Goal: Task Accomplishment & Management: Use online tool/utility

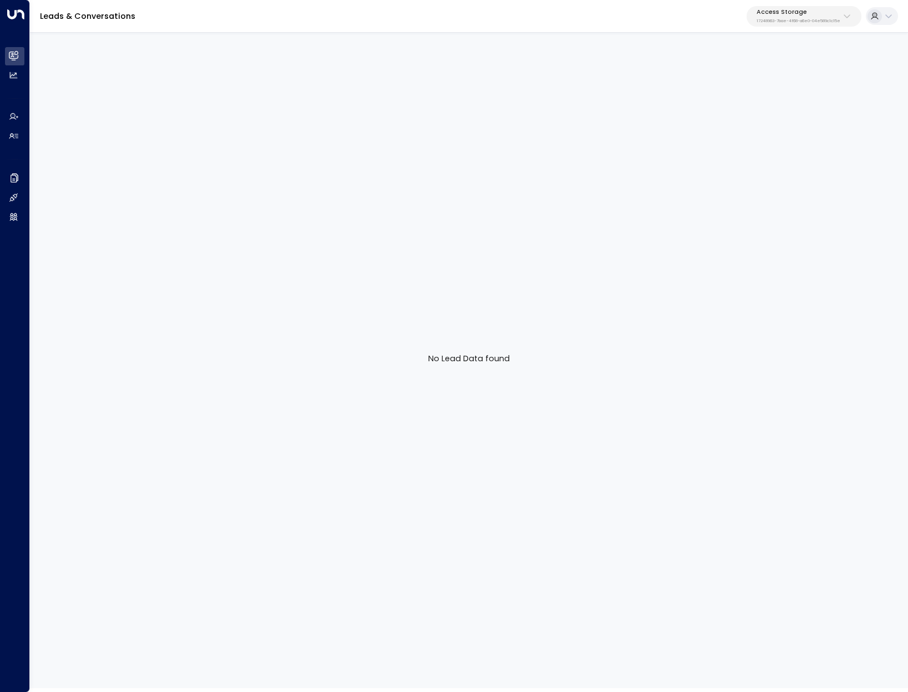
click at [216, 89] on div "No Lead Data found" at bounding box center [469, 359] width 878 height 659
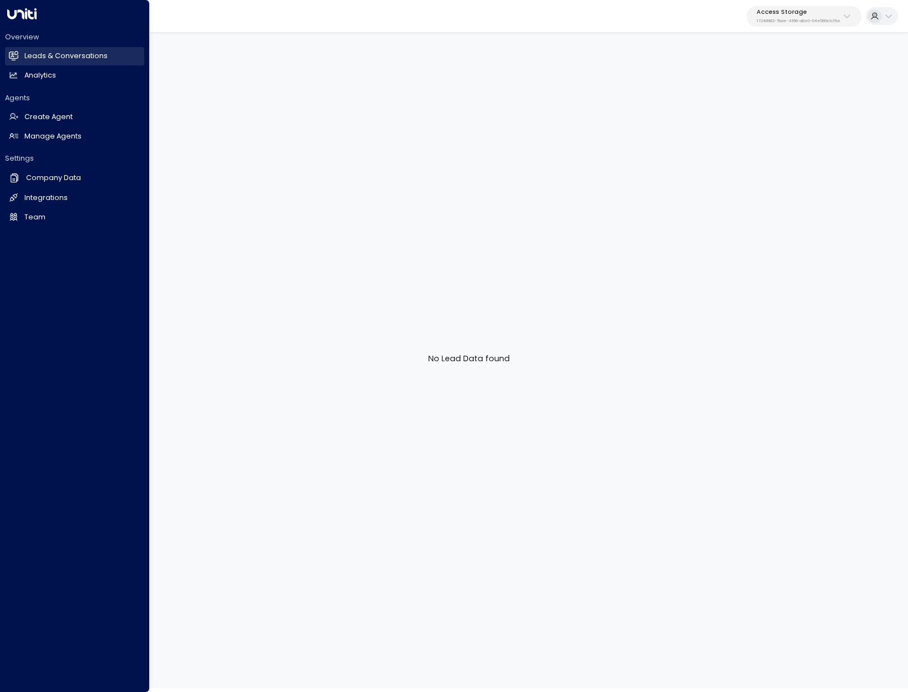
click at [86, 52] on h2 "Leads & Conversations" at bounding box center [65, 56] width 83 height 11
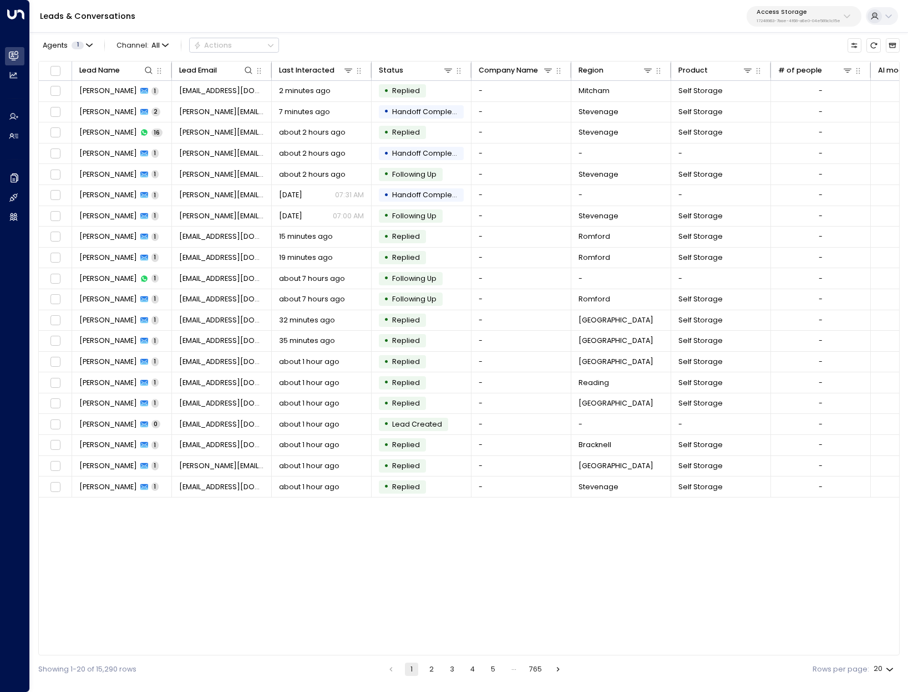
drag, startPoint x: 630, startPoint y: 655, endPoint x: 735, endPoint y: 655, distance: 104.8
click at [783, 659] on div "Agents 1 Channel: All Actions Lead Name Lead Email Last Interacted Status Compa…" at bounding box center [468, 357] width 861 height 654
click at [716, 650] on div "Lead Name Lead Email Last Interacted Status Company Name Region Product # of pe…" at bounding box center [468, 358] width 861 height 595
click at [685, 655] on div "Lead Name Lead Email Last Interacted Status Company Name Region Product # of pe…" at bounding box center [468, 358] width 861 height 595
drag, startPoint x: 623, startPoint y: 652, endPoint x: 743, endPoint y: 647, distance: 119.9
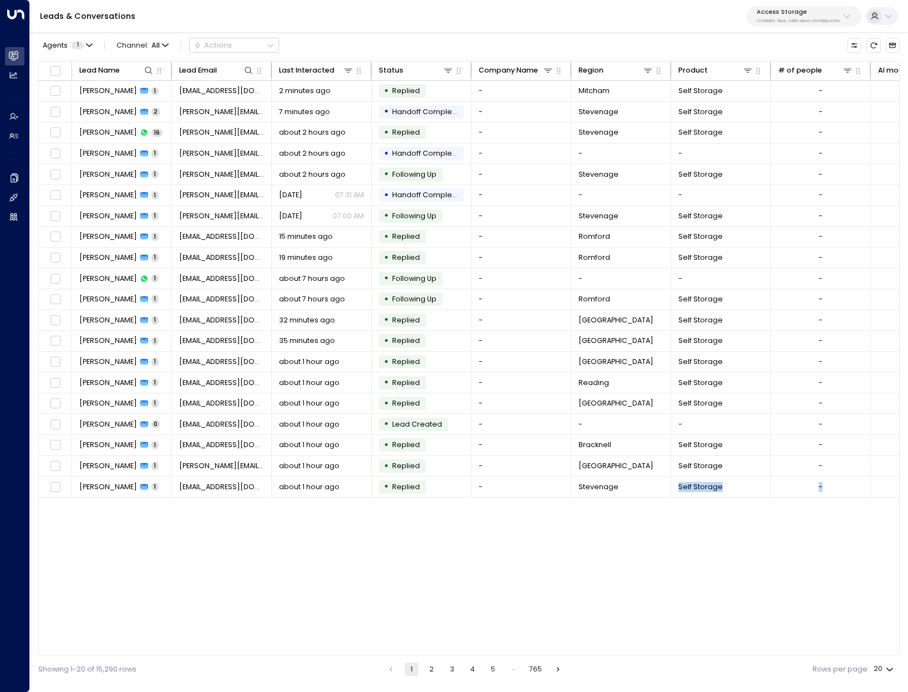
click at [784, 642] on div "Lead Name Lead Email Last Interacted Status Company Name Region Product # of pe…" at bounding box center [468, 358] width 861 height 595
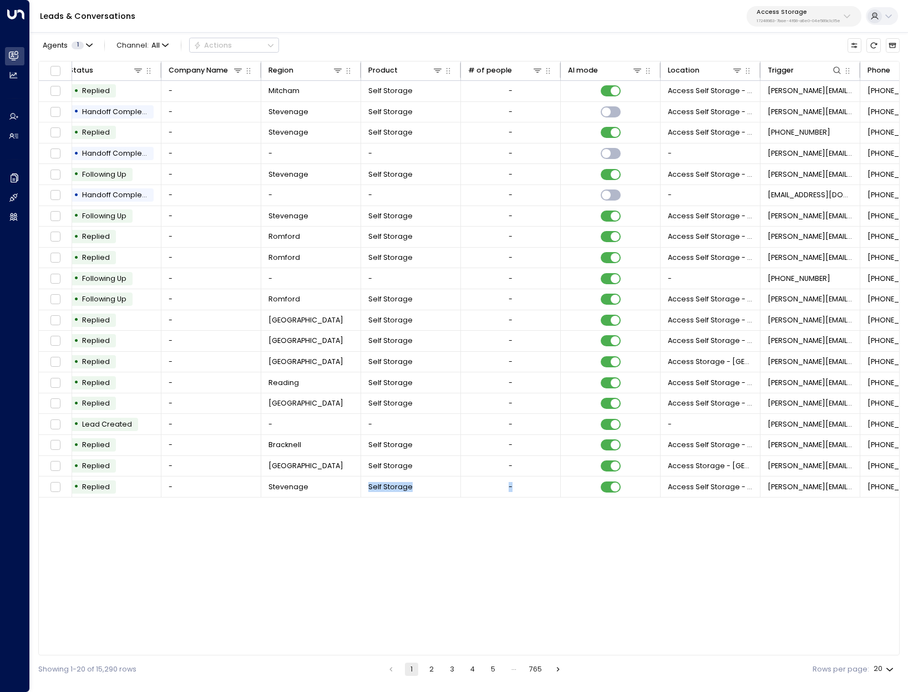
scroll to position [0, 373]
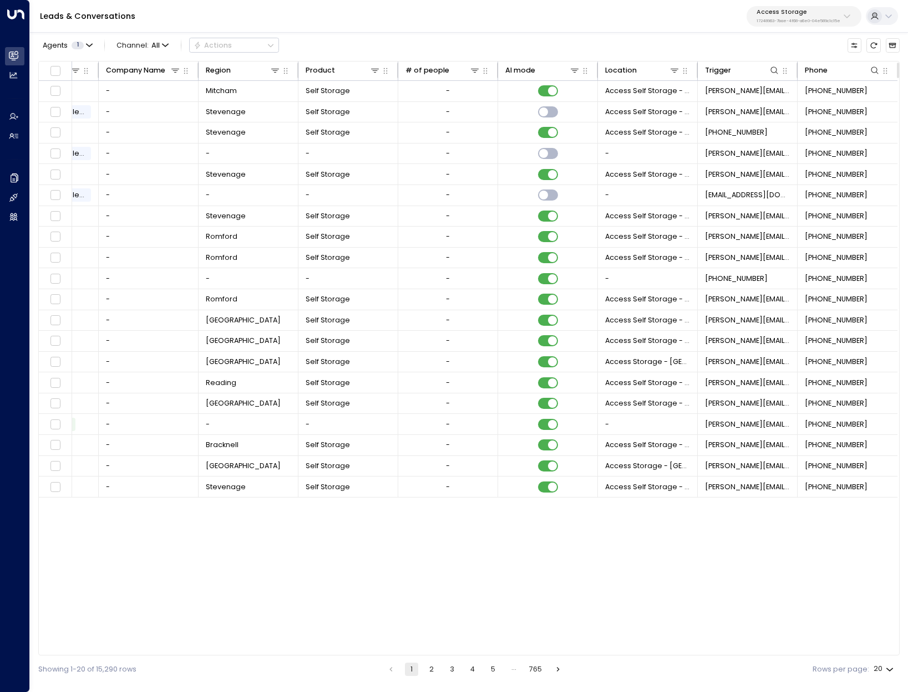
click at [888, 58] on div "Agents 1 Channel: All Actions Lead Name Lead Email Last Interacted Status Compa…" at bounding box center [468, 357] width 861 height 654
click at [870, 73] on icon at bounding box center [874, 70] width 9 height 9
type input "**********"
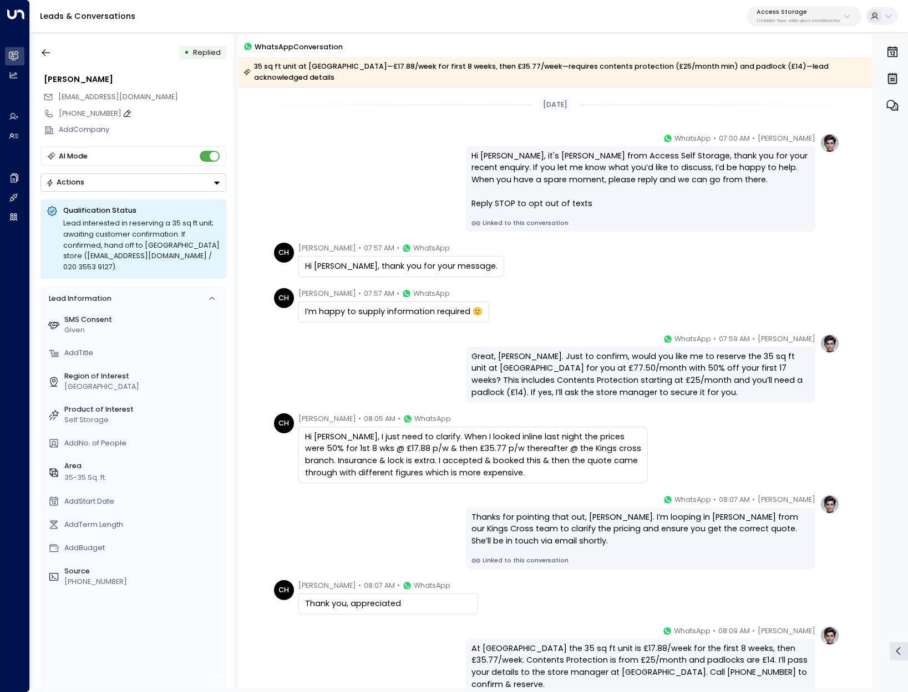
click at [123, 115] on icon at bounding box center [127, 113] width 9 height 9
drag, startPoint x: 123, startPoint y: 115, endPoint x: 246, endPoint y: 136, distance: 125.0
click at [67, 113] on input "**********" at bounding box center [141, 114] width 165 height 11
